Goal: Check status

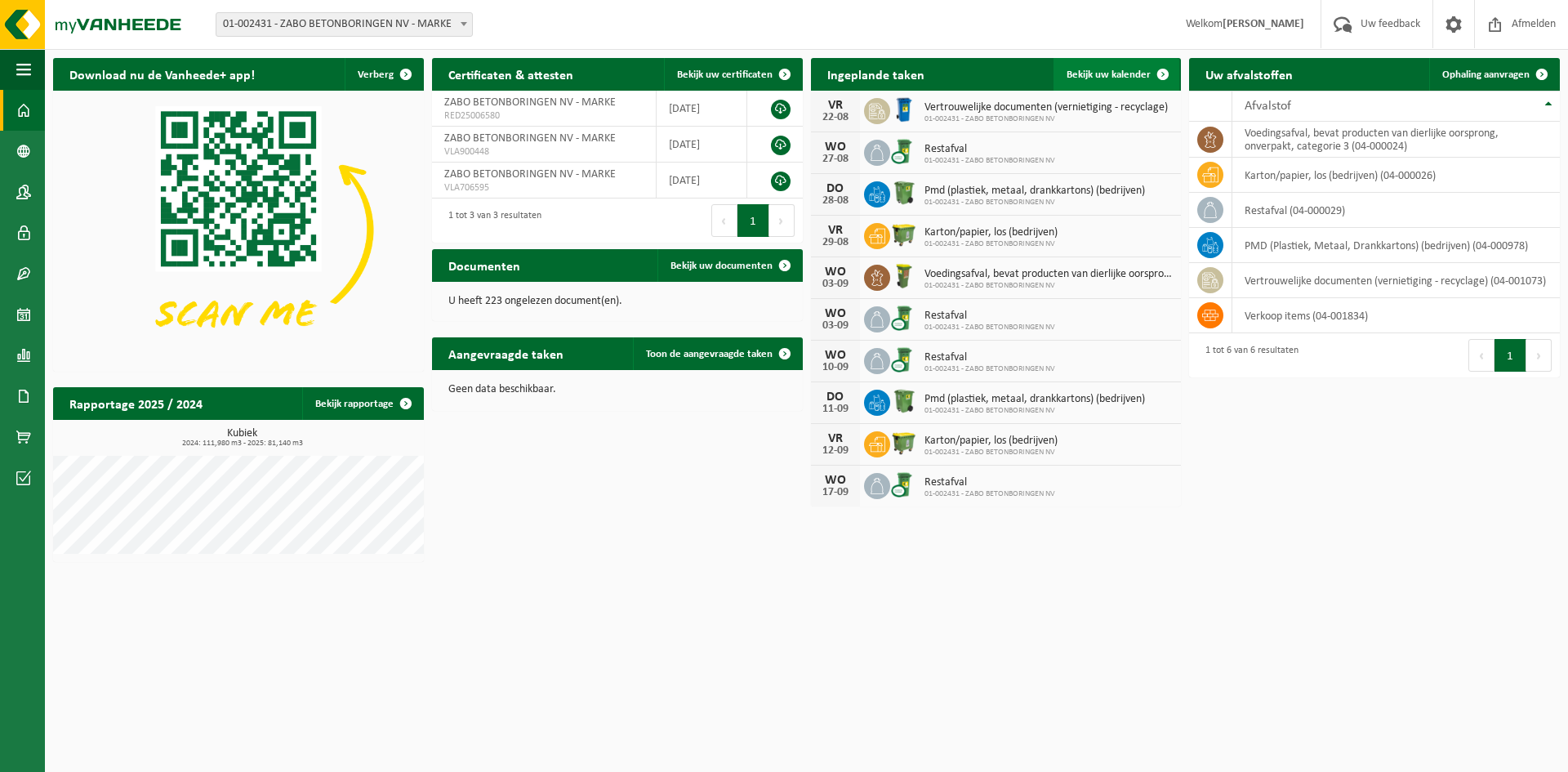
click at [1114, 70] on span "Bekijk uw kalender" at bounding box center [1108, 75] width 84 height 11
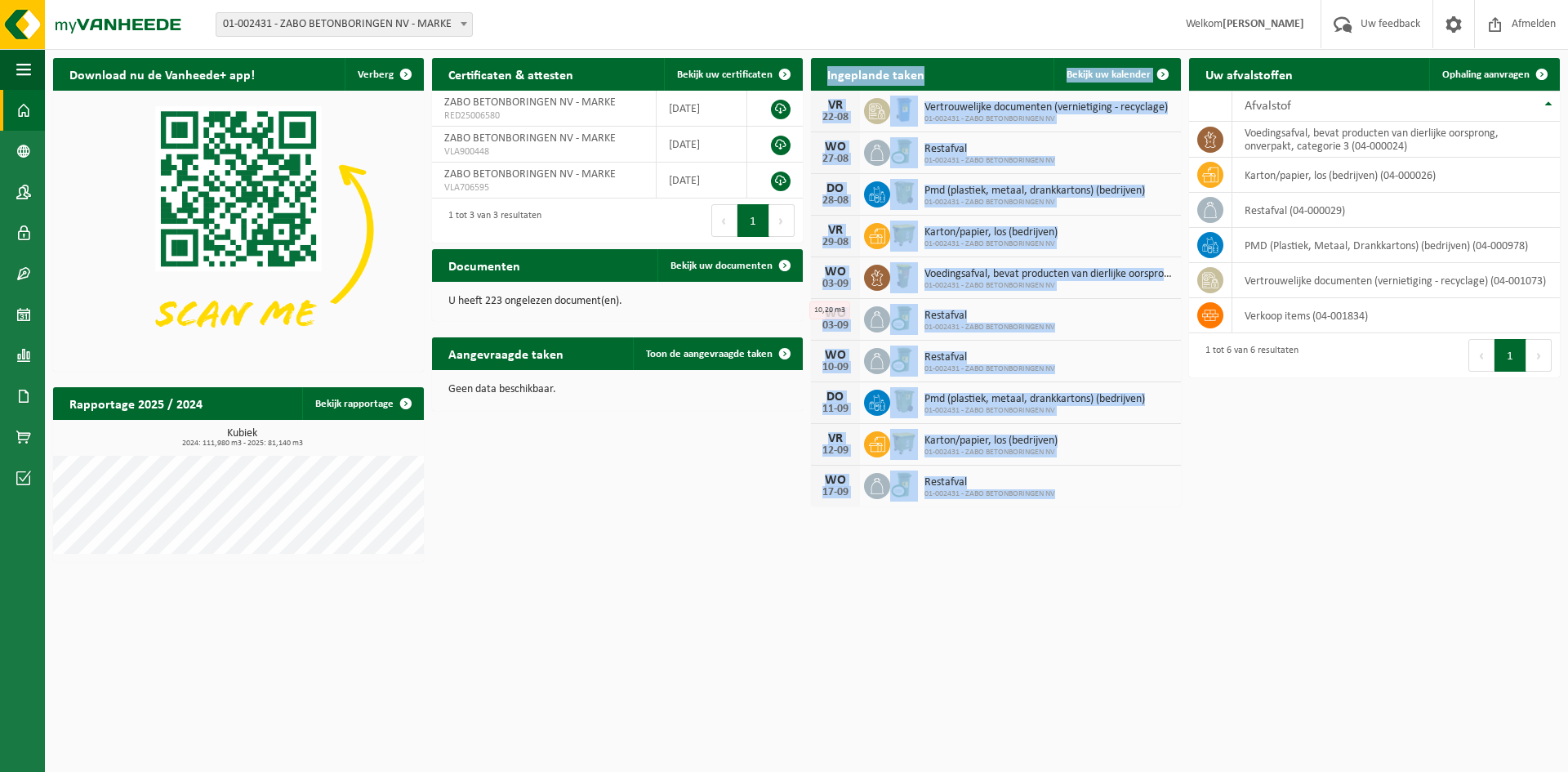
drag, startPoint x: 828, startPoint y: 70, endPoint x: 1120, endPoint y: 500, distance: 519.8
click at [1120, 500] on div "Ingeplande taken Bekijk uw kalender [DATE] Vertrouwelijke documenten (vernietig…" at bounding box center [996, 282] width 379 height 465
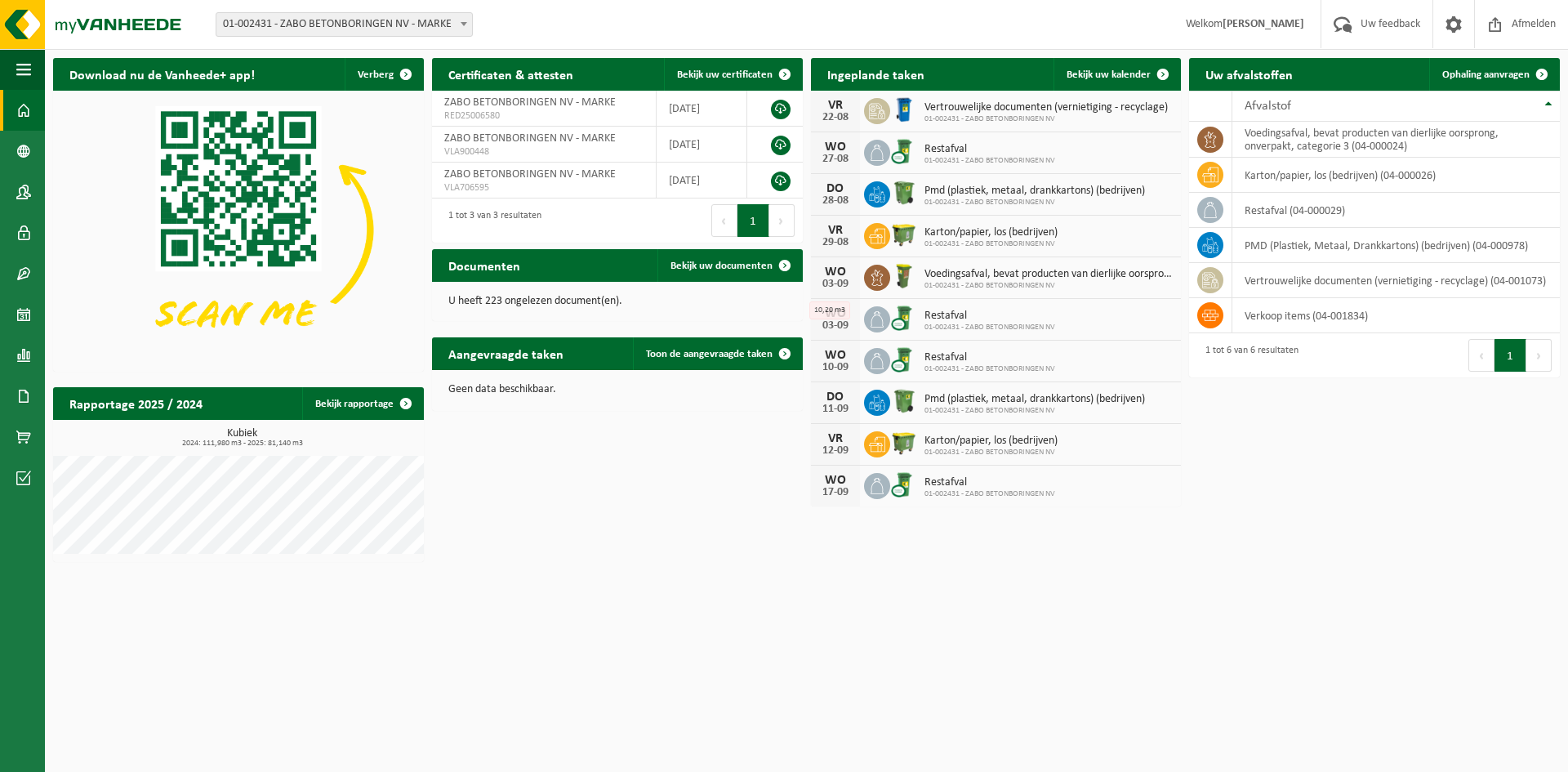
click at [1132, 647] on html "Vestiging: 01-002431 - ZABO BETONBORINGEN NV - MARKE 01-002431 - ZABO BETONBORI…" at bounding box center [784, 386] width 1568 height 772
